Goal: Use online tool/utility: Utilize a website feature to perform a specific function

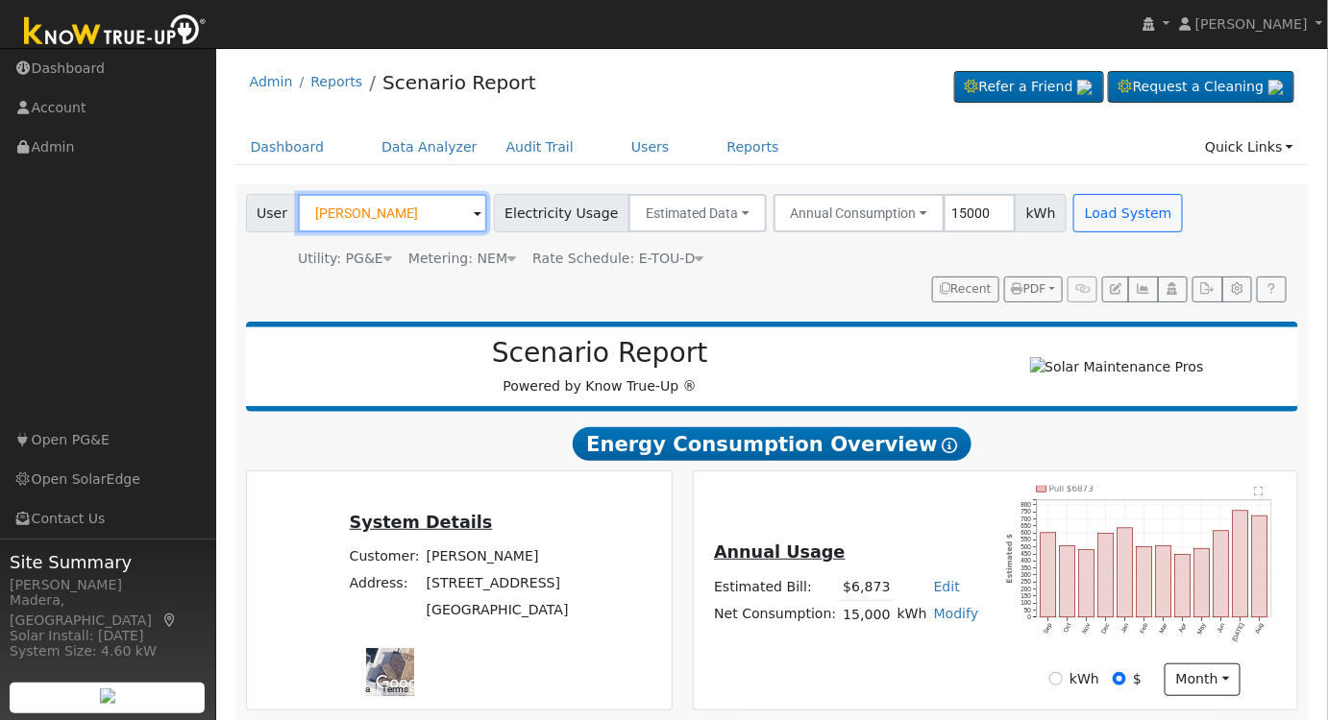
click at [436, 208] on input "[PERSON_NAME]" at bounding box center [392, 213] width 189 height 38
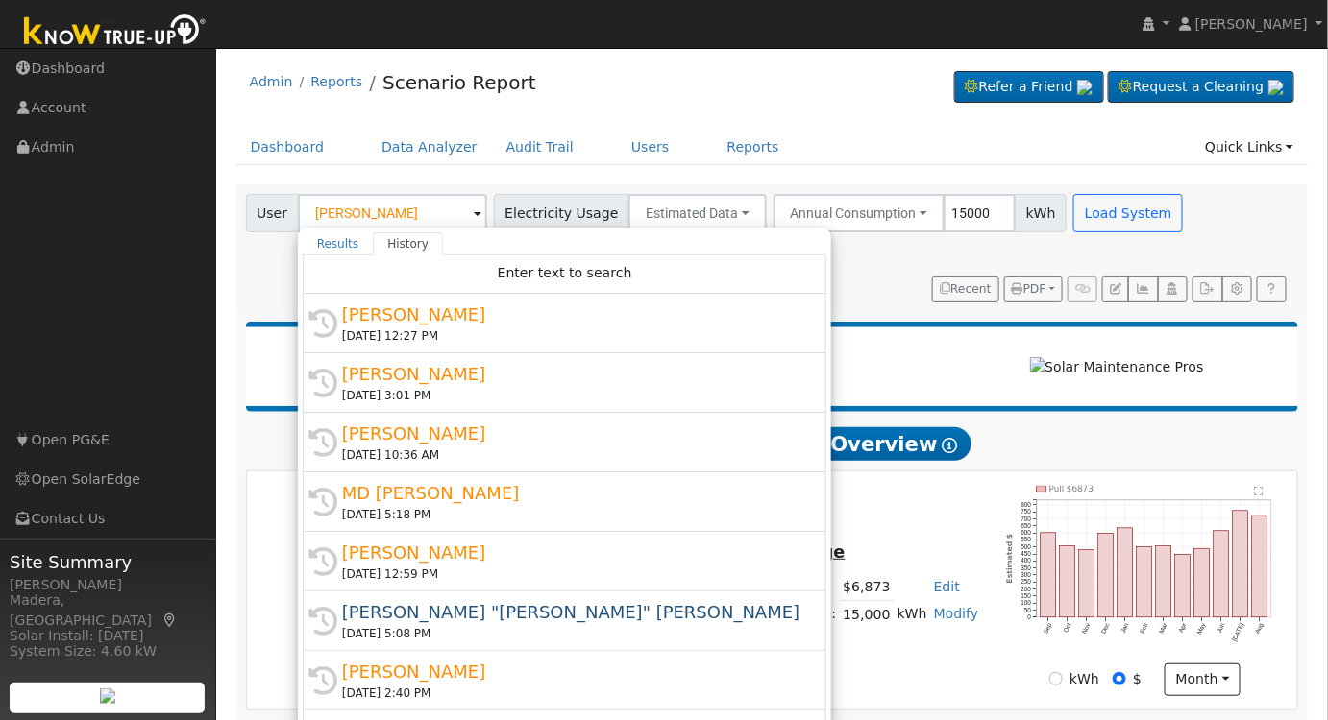
click at [474, 566] on div "[DATE] 12:59 PM" at bounding box center [573, 574] width 462 height 17
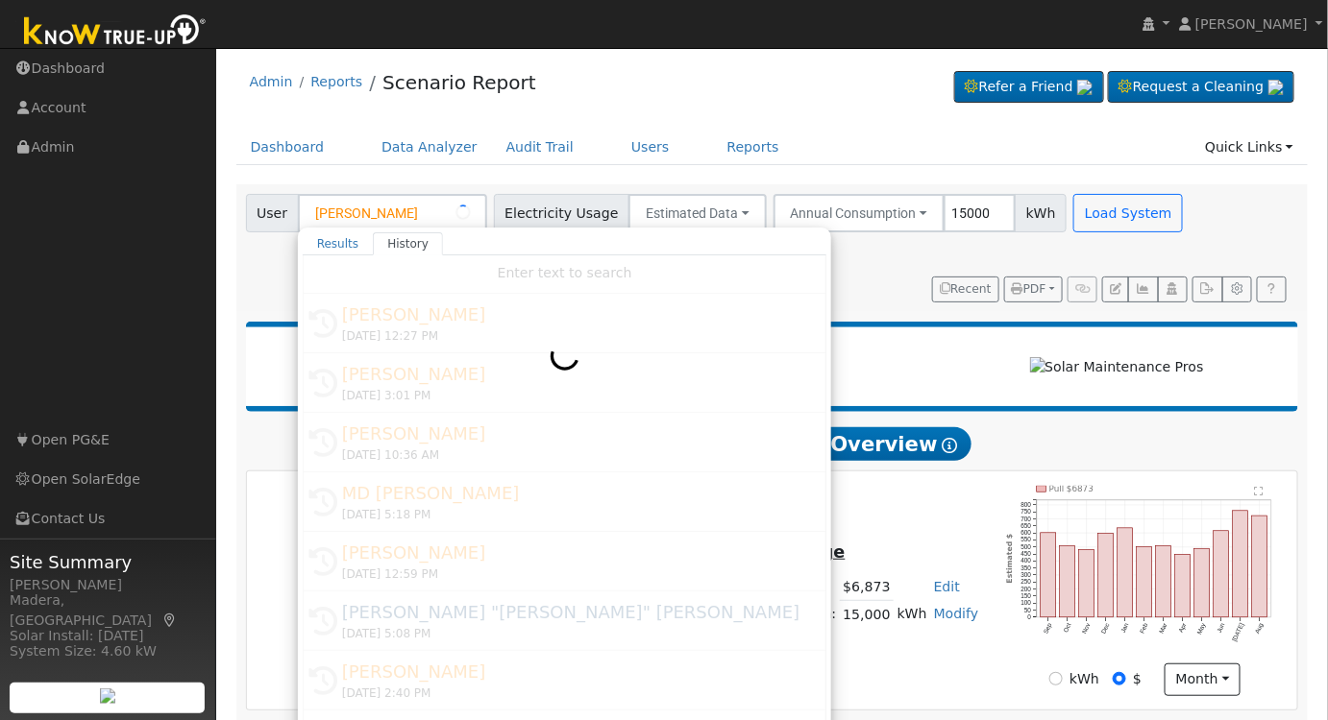
type input "[PERSON_NAME]"
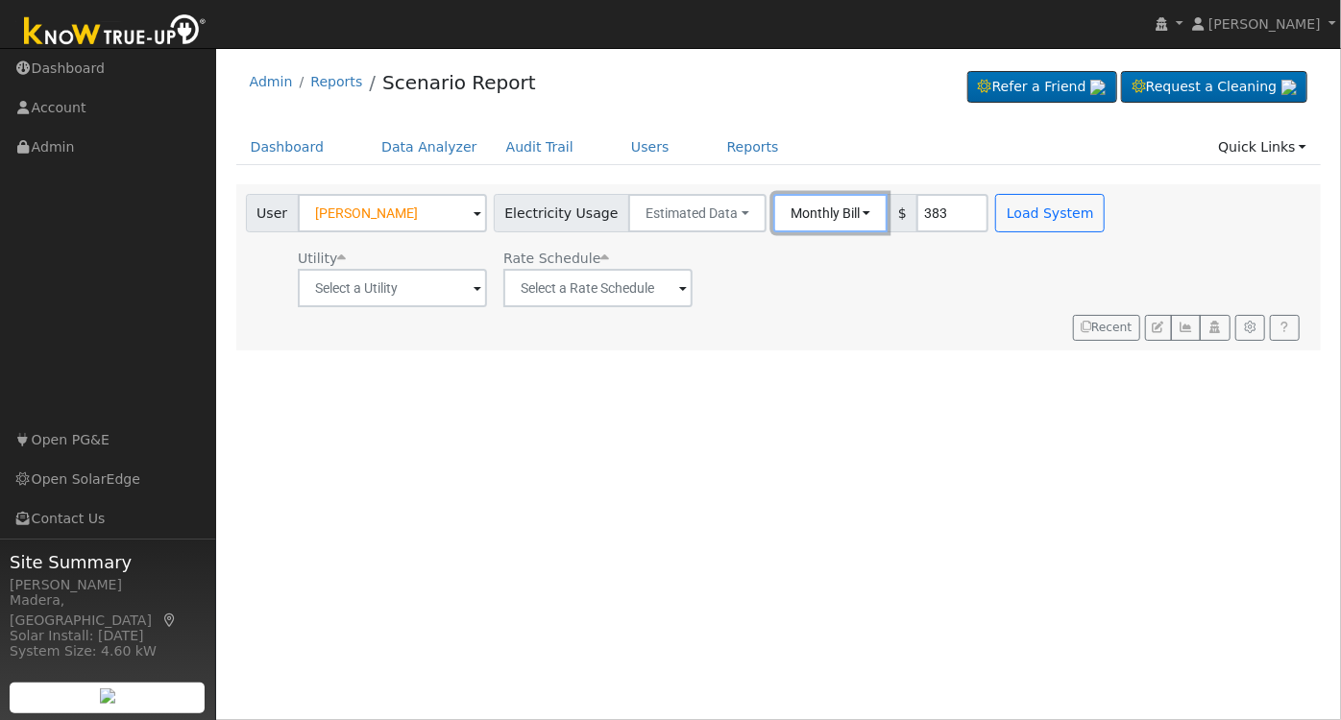
click at [830, 221] on button "Monthly Bill" at bounding box center [830, 213] width 115 height 38
click at [775, 259] on link "Annual Consumption" at bounding box center [804, 255] width 168 height 27
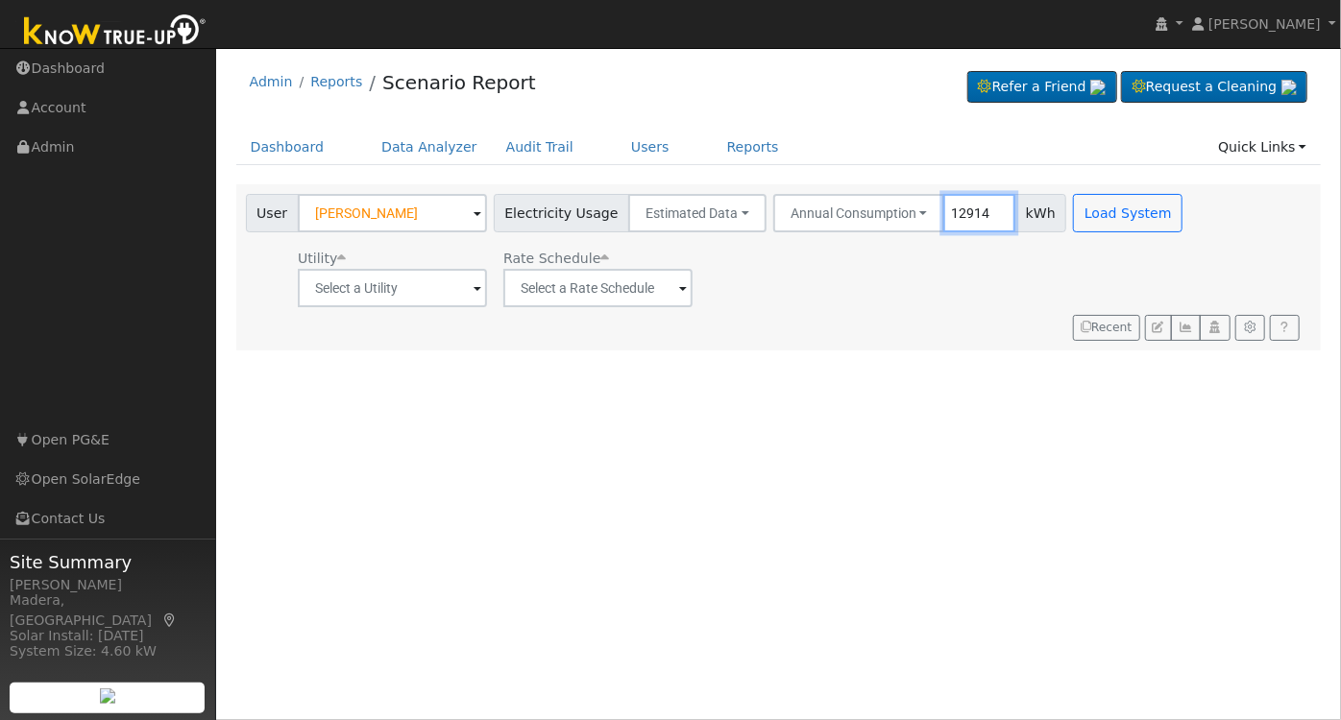
type input "12914"
click at [387, 284] on input "text" at bounding box center [392, 288] width 189 height 38
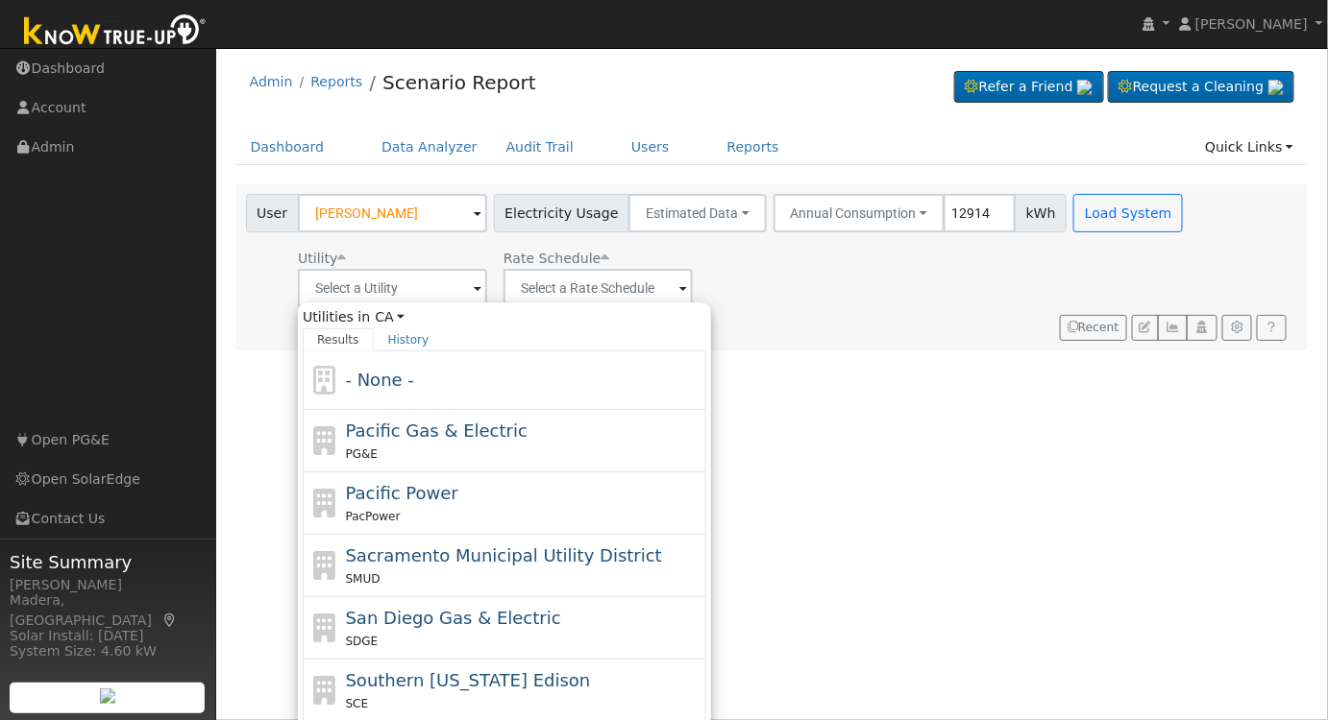
click at [410, 446] on div "PG&E" at bounding box center [524, 454] width 356 height 20
type input "Pacific Gas & Electric"
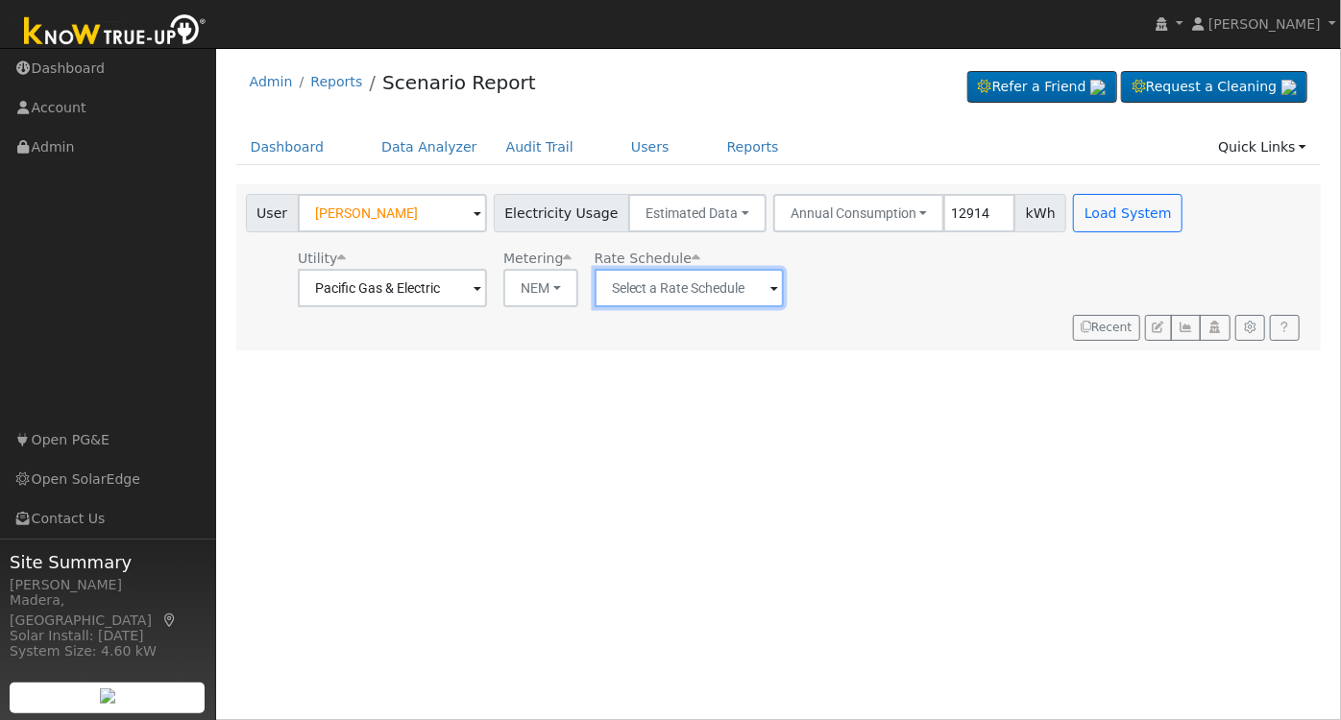
click at [672, 286] on input "text" at bounding box center [689, 288] width 189 height 38
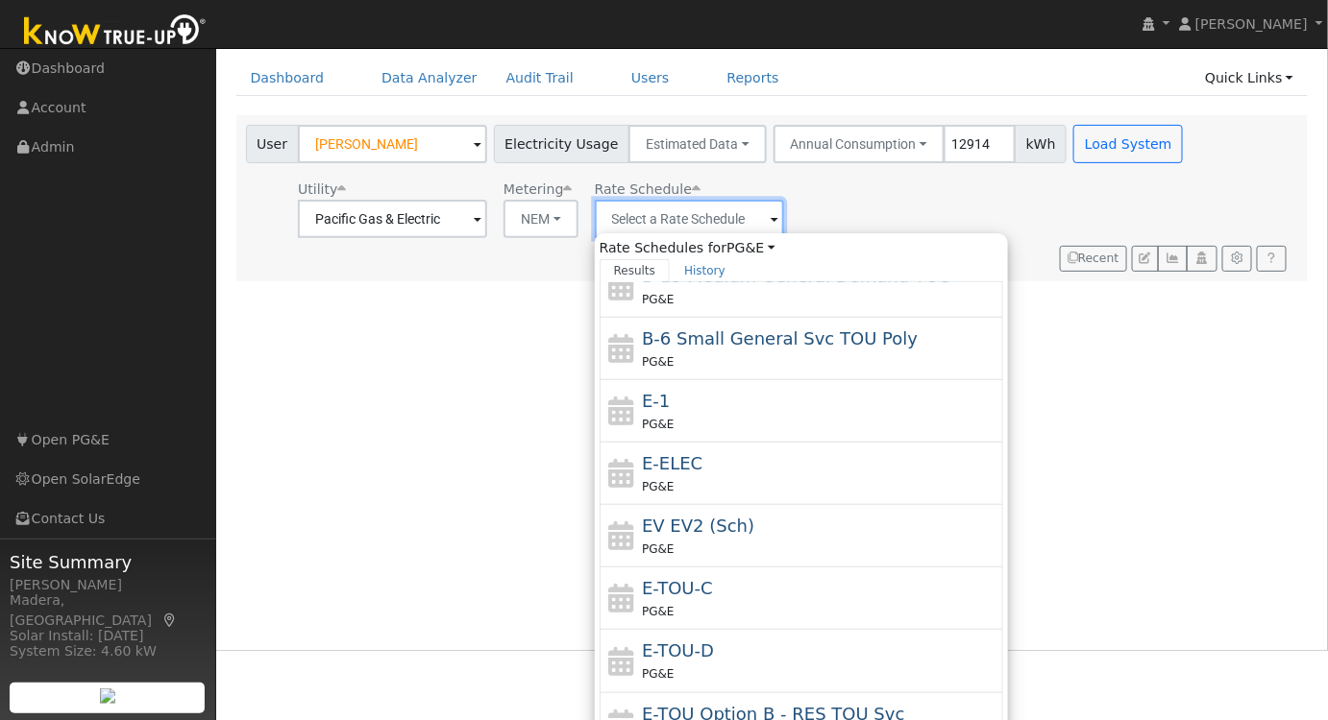
scroll to position [137, 0]
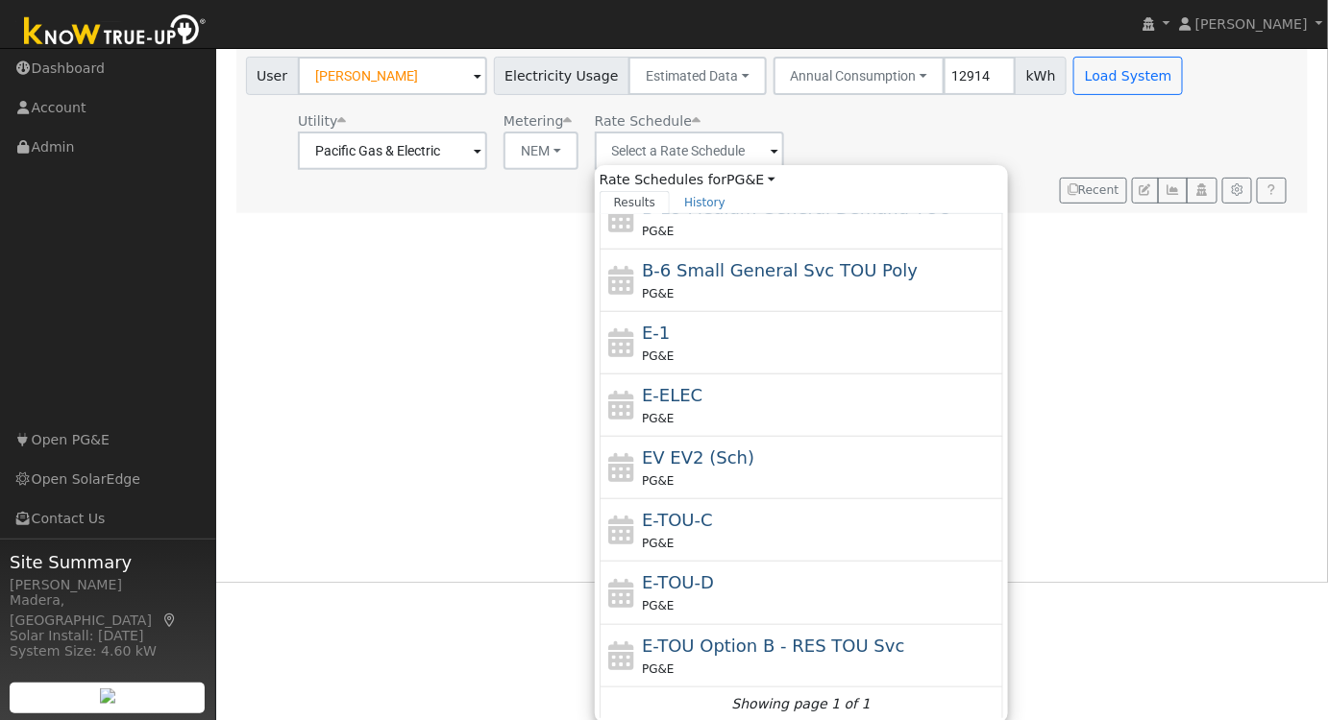
click at [727, 579] on div "E-TOU-D PG&E" at bounding box center [820, 593] width 356 height 46
type input "E-TOU-D"
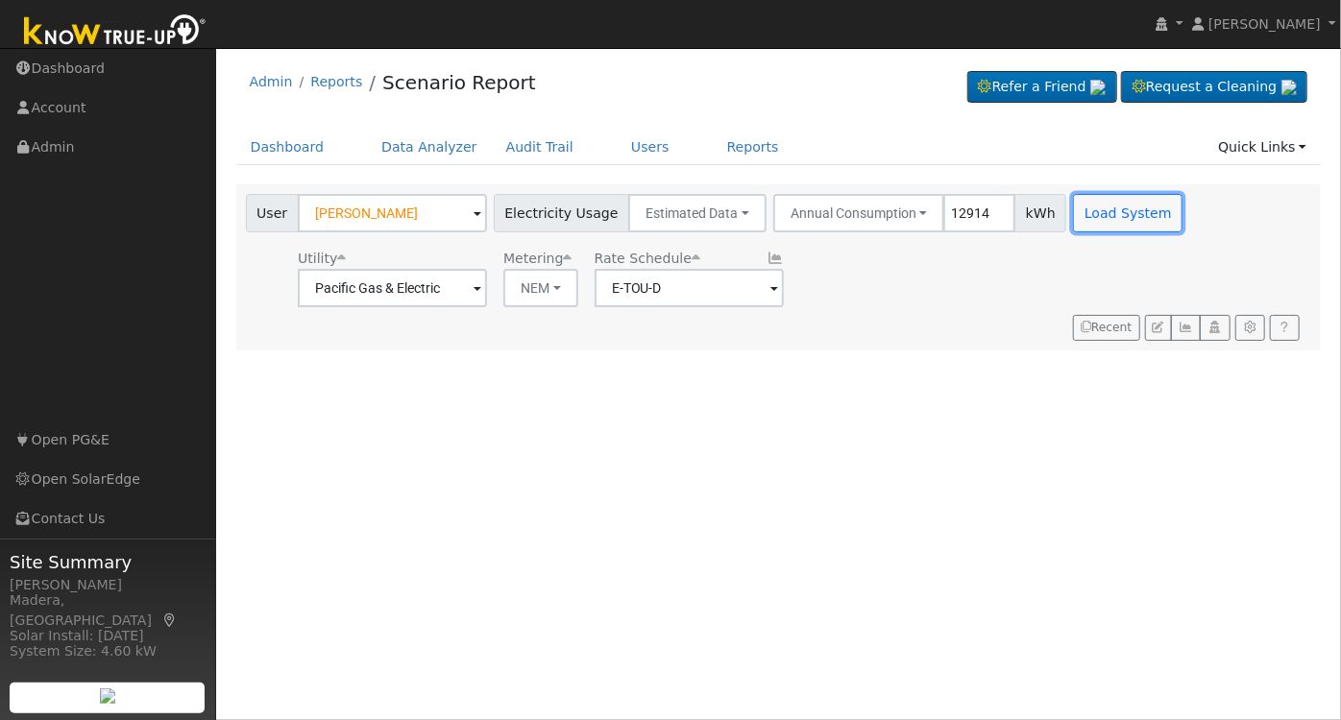
click at [1089, 215] on button "Load System" at bounding box center [1128, 213] width 110 height 38
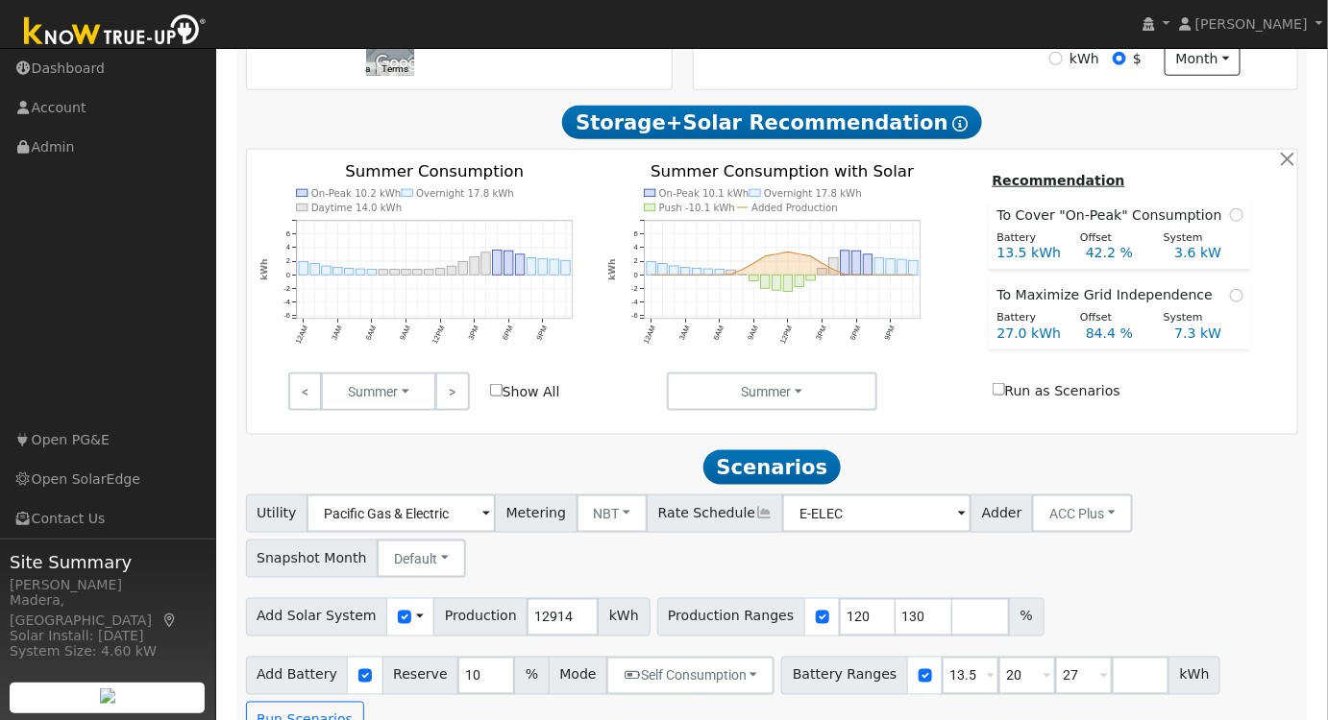
scroll to position [622, 0]
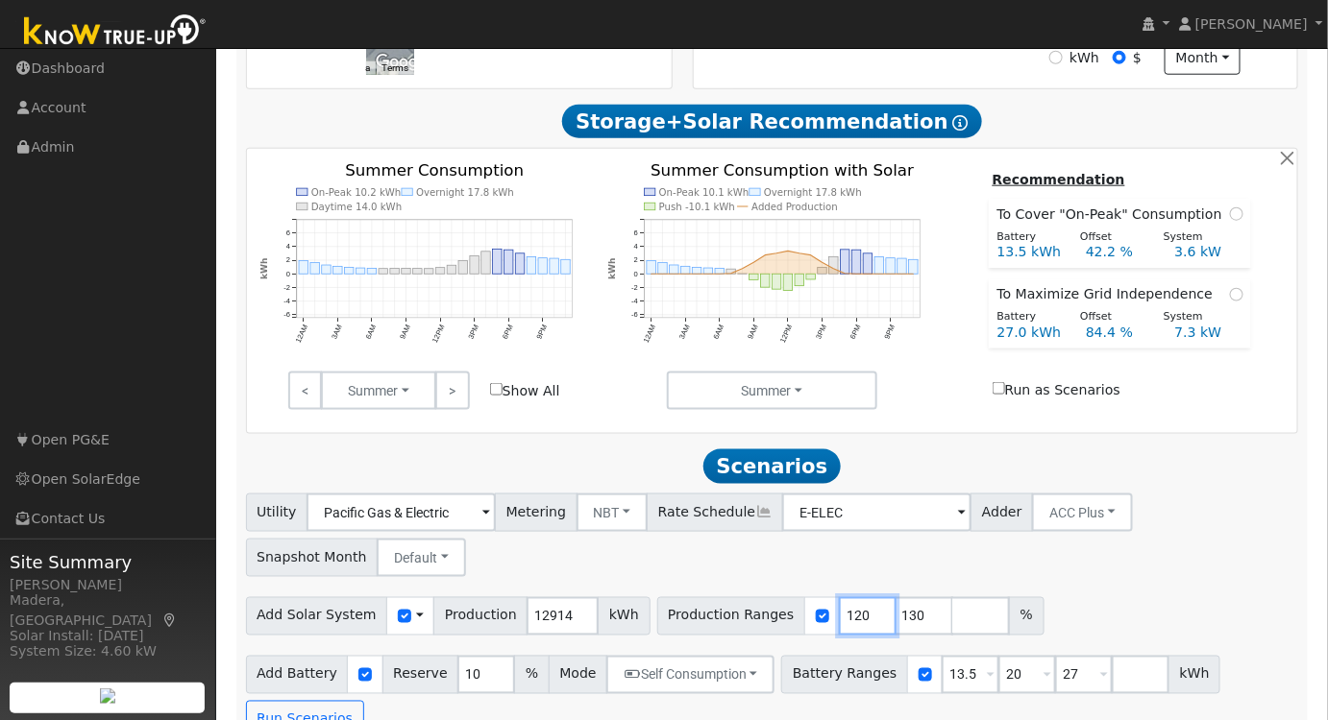
drag, startPoint x: 832, startPoint y: 621, endPoint x: 738, endPoint y: 610, distance: 94.7
click at [751, 617] on div "Production Ranges 120 130 %" at bounding box center [850, 617] width 387 height 38
type input "100"
click at [907, 576] on div "Utility Pacific Gas & Electric Metering NBT NEM NBT Rate Schedule E-ELEC Adder …" at bounding box center [772, 532] width 1060 height 90
drag, startPoint x: 886, startPoint y: 623, endPoint x: 784, endPoint y: 606, distance: 103.1
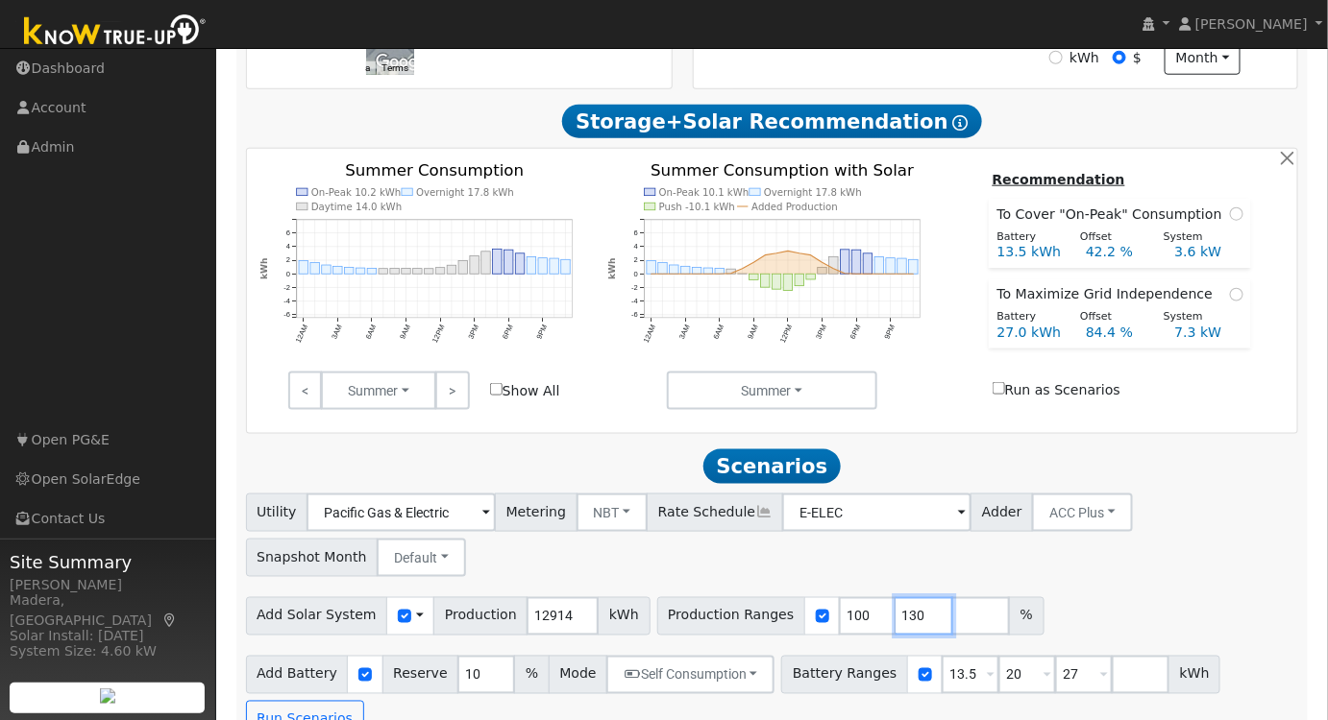
click at [784, 609] on div "Production Ranges 100 130 %" at bounding box center [850, 617] width 387 height 38
drag, startPoint x: 990, startPoint y: 685, endPoint x: 938, endPoint y: 681, distance: 53.0
click at [938, 681] on div "Battery Ranges 13.5 Overrides Reserve % Mode None None Self Consumption Peak Sa…" at bounding box center [1000, 675] width 439 height 38
type input "27"
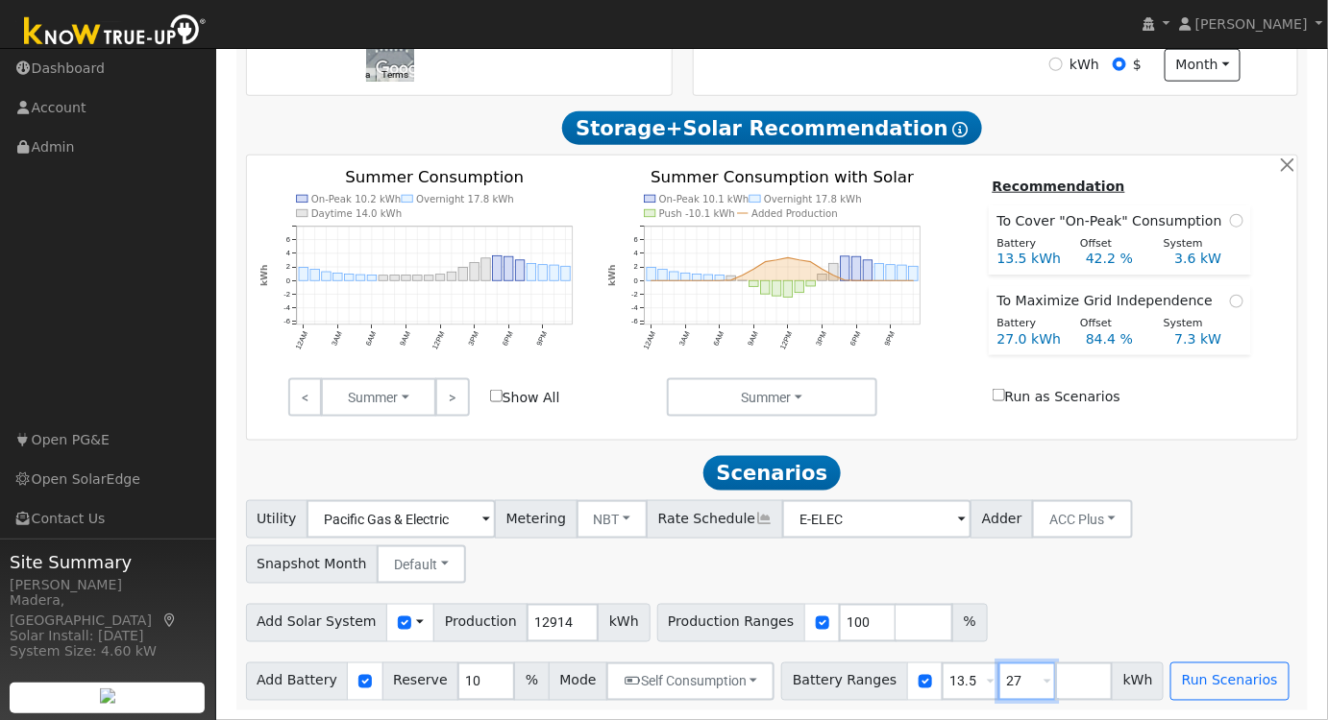
type input "27"
click at [708, 687] on button "Self Consumption" at bounding box center [690, 682] width 168 height 38
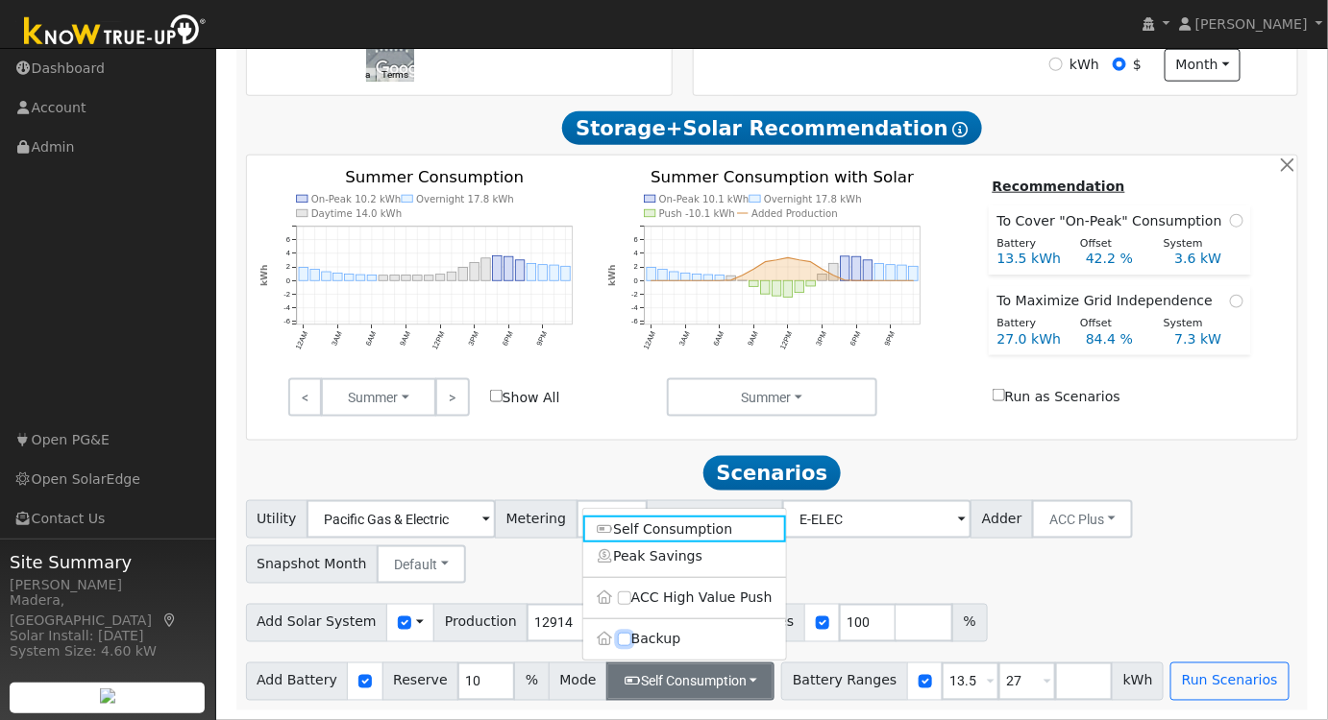
click at [620, 645] on input "Backup" at bounding box center [624, 639] width 13 height 13
checkbox input "true"
type input "20"
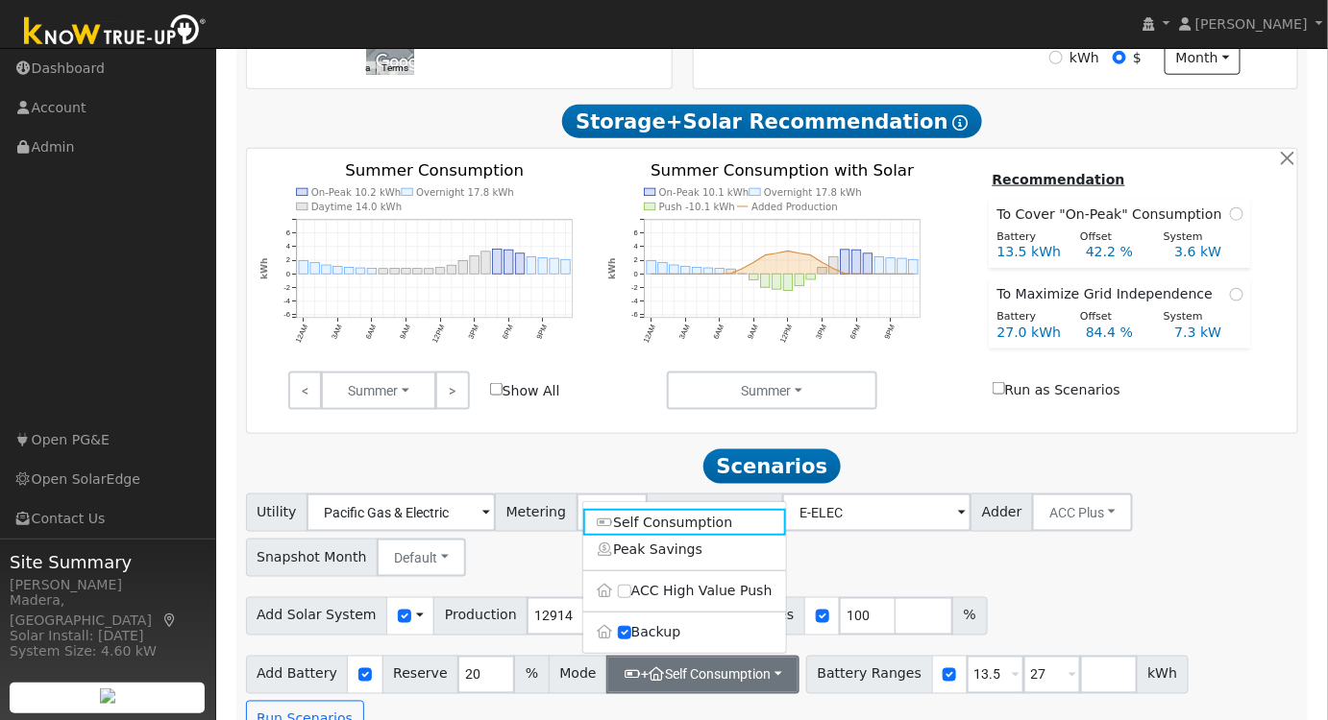
click at [1084, 599] on div "Add Solar System Use CSV Data Production 12914 kWh Production Ranges 100 %" at bounding box center [772, 613] width 1060 height 45
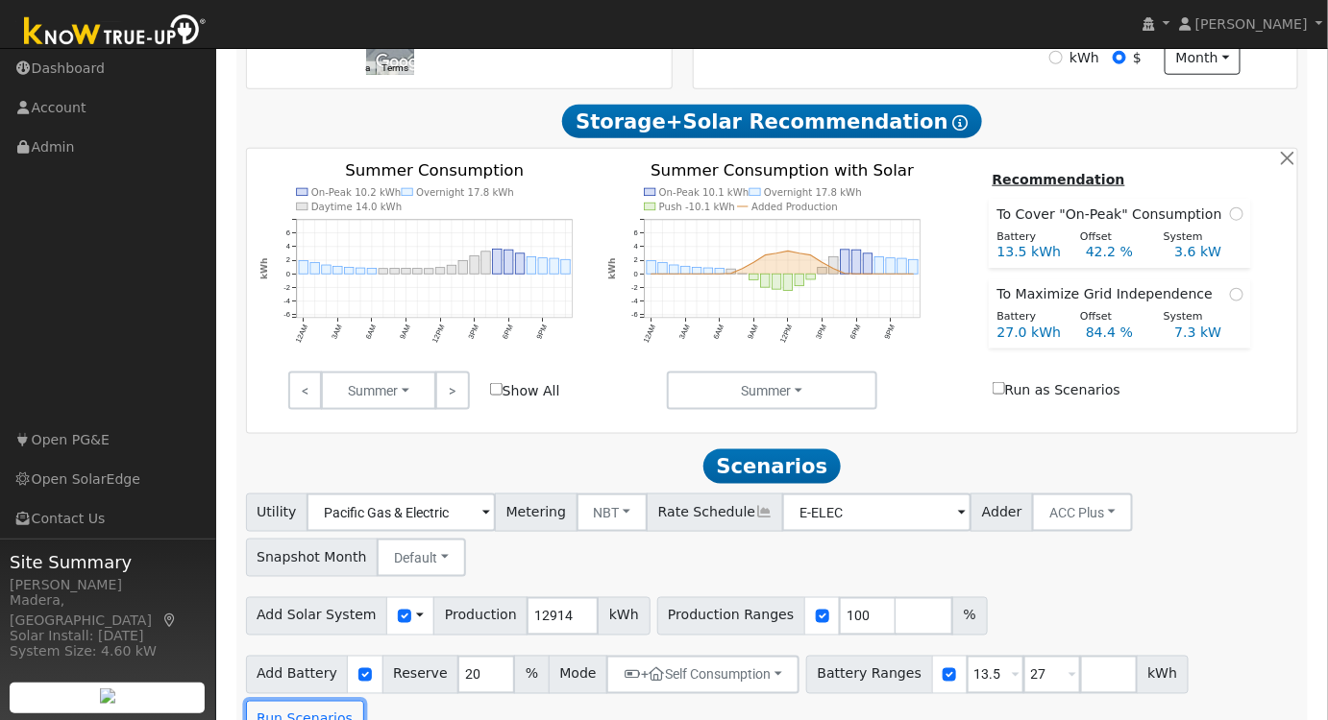
click at [364, 701] on button "Run Scenarios" at bounding box center [305, 720] width 118 height 38
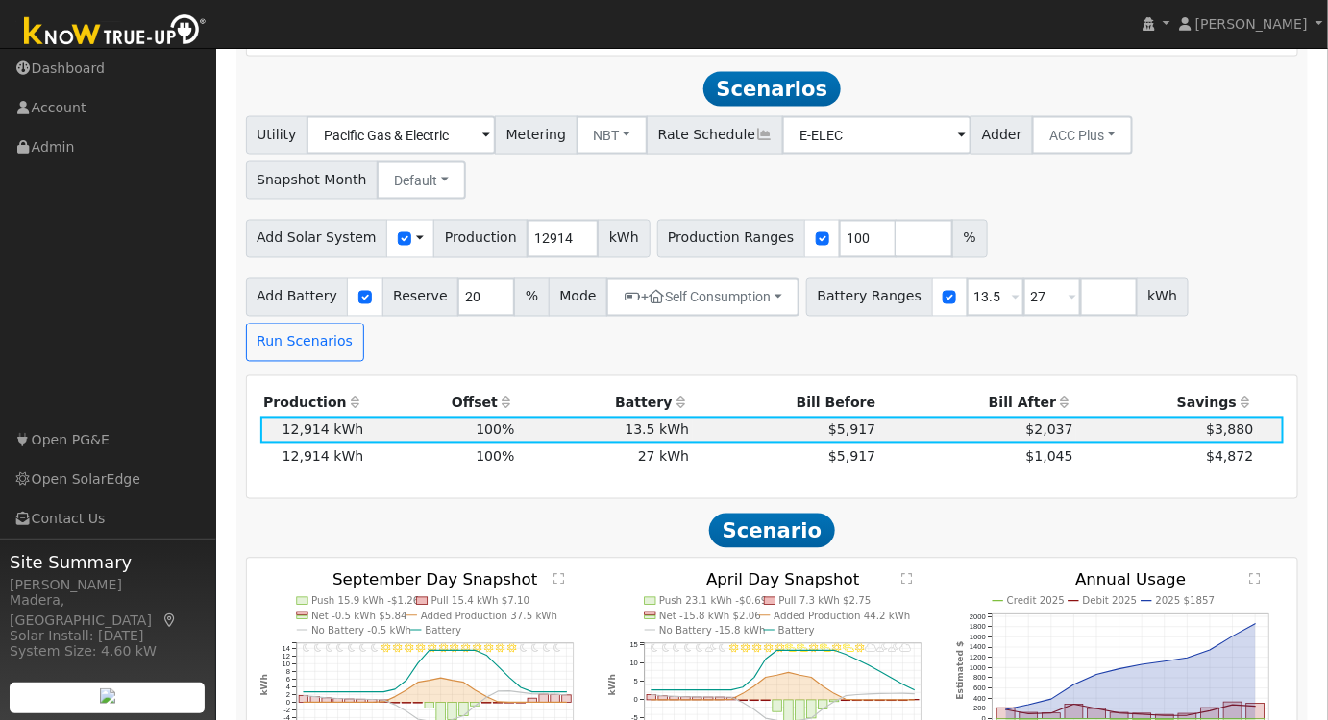
scroll to position [1018, 0]
